Goal: Check status: Check status

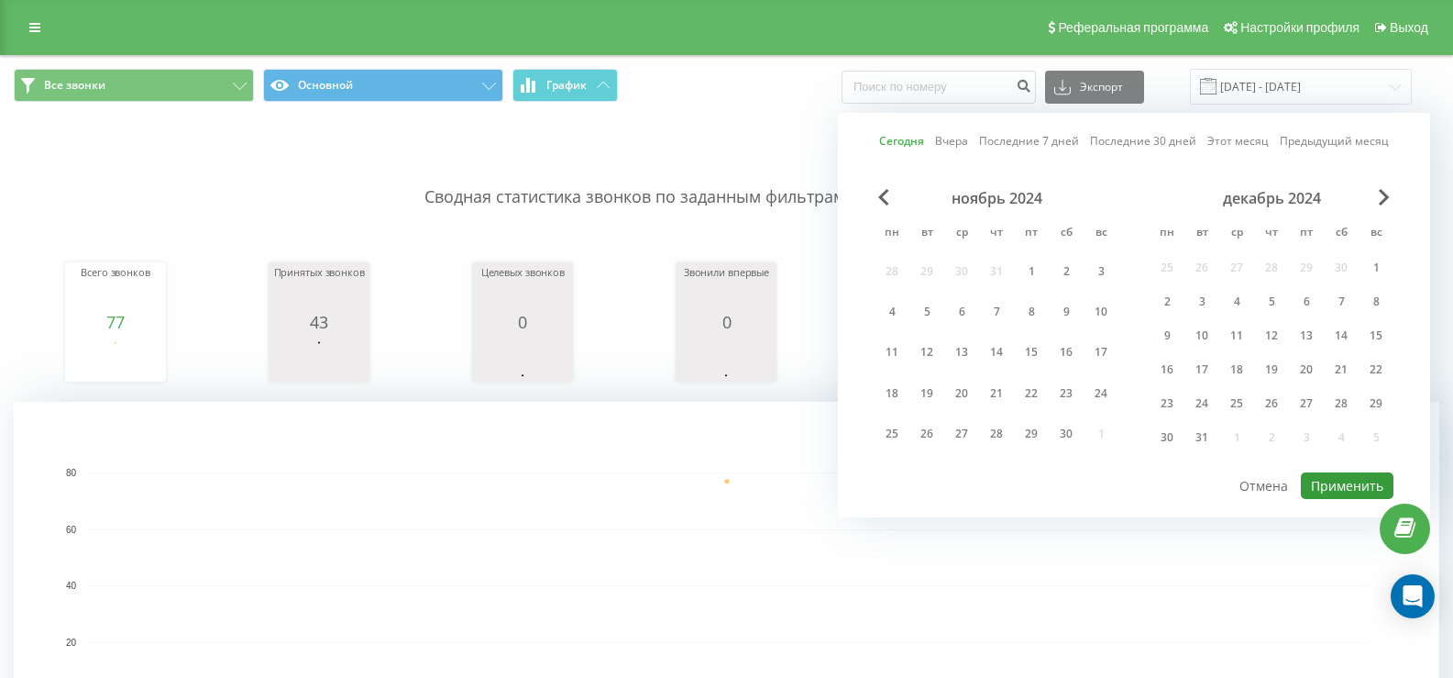
click at [1324, 487] on button "Применить" at bounding box center [1347, 485] width 93 height 27
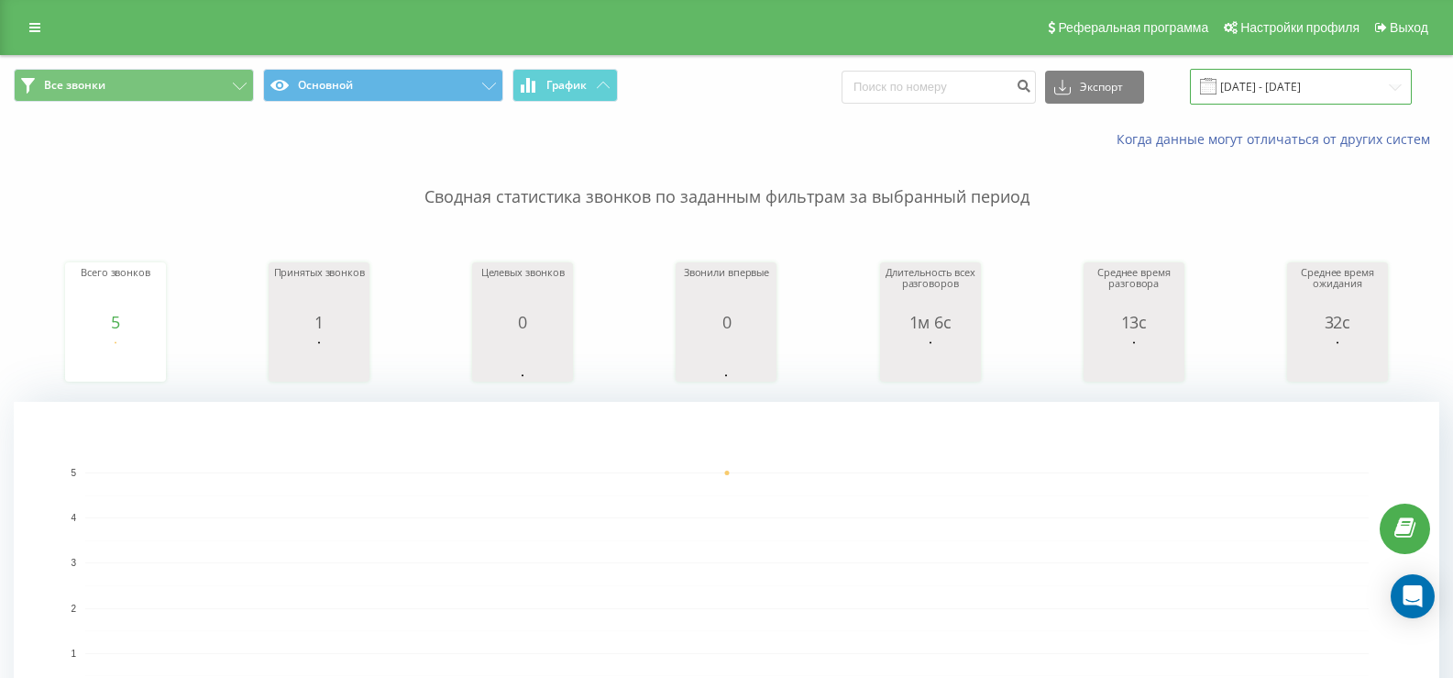
click at [1299, 89] on input "[DATE] - [DATE]" at bounding box center [1301, 87] width 222 height 36
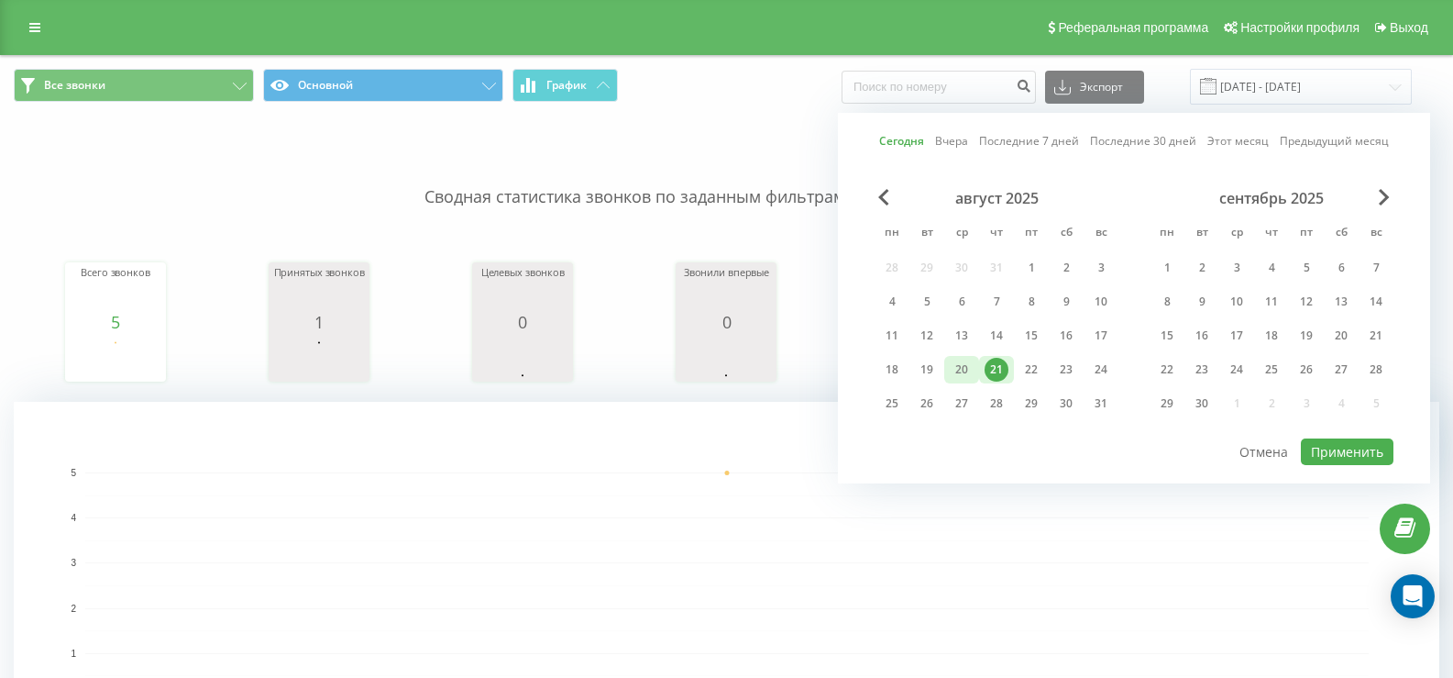
click at [964, 370] on div "20" at bounding box center [962, 370] width 24 height 24
click at [1318, 447] on button "Применить" at bounding box center [1347, 451] width 93 height 27
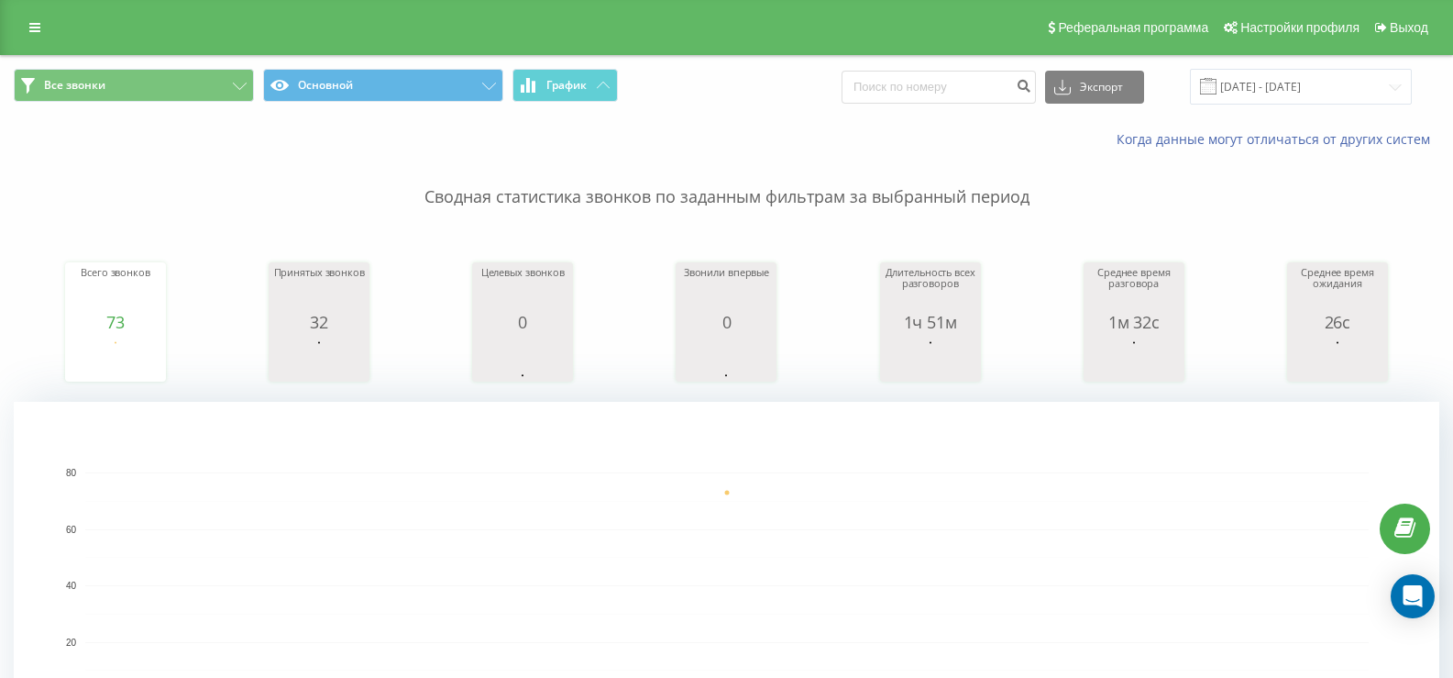
click at [1217, 83] on span at bounding box center [1208, 86] width 17 height 17
click at [1260, 91] on input "[DATE] - [DATE]" at bounding box center [1301, 87] width 222 height 36
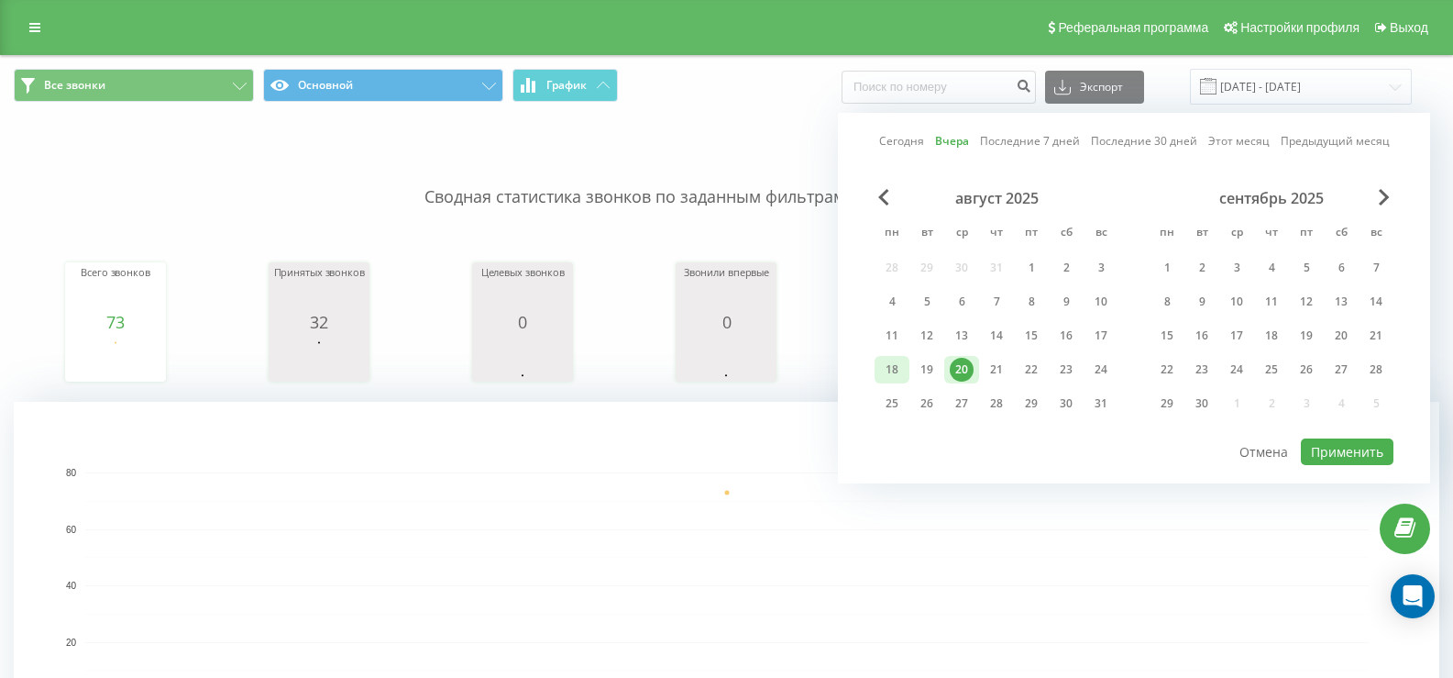
click at [876, 369] on div "18" at bounding box center [892, 370] width 35 height 28
click at [959, 364] on div "20" at bounding box center [962, 370] width 24 height 24
click at [1325, 447] on button "Применить" at bounding box center [1347, 451] width 93 height 27
type input "[DATE] - [DATE]"
